Goal: Task Accomplishment & Management: Use online tool/utility

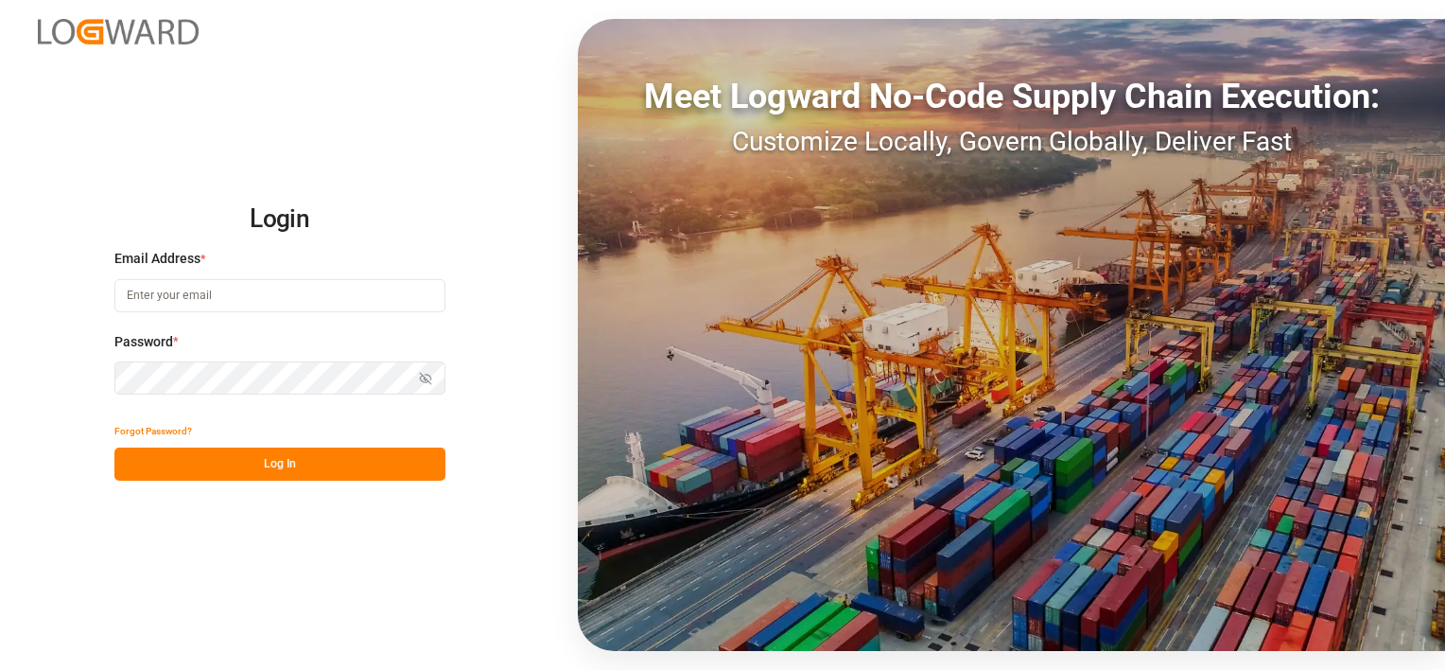
click at [394, 300] on input at bounding box center [279, 295] width 331 height 33
type input "[EMAIL_ADDRESS][PERSON_NAME][DOMAIN_NAME]"
click at [246, 455] on button "Log In" at bounding box center [279, 463] width 331 height 33
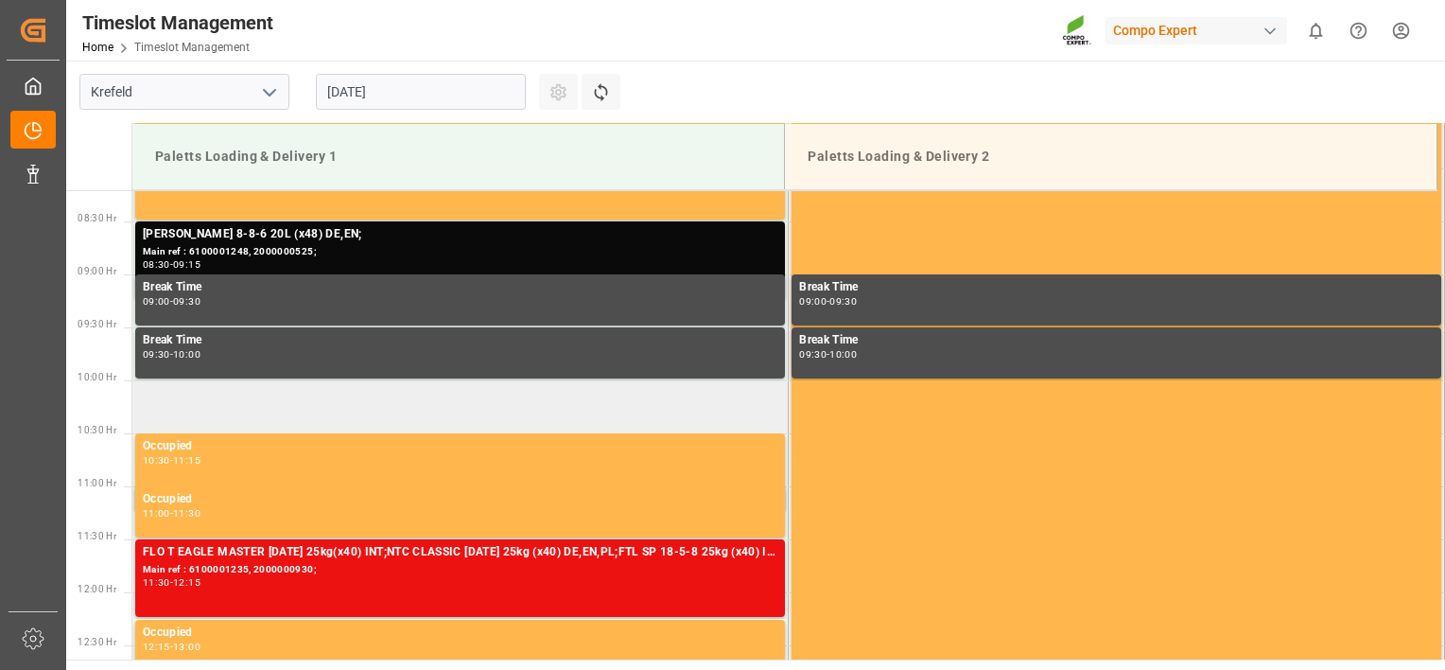
scroll to position [866, 0]
